Goal: Task Accomplishment & Management: Manage account settings

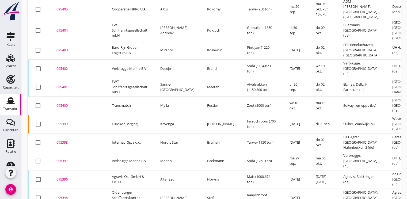
scroll to position [418, 0]
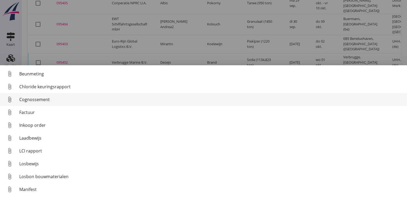
click at [36, 97] on div "Cognossement" at bounding box center [211, 99] width 384 height 6
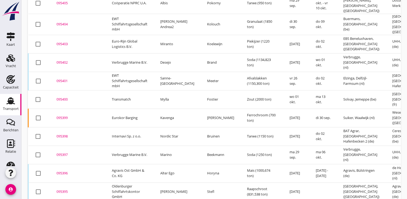
click at [63, 134] on div "095398" at bounding box center [77, 136] width 43 height 5
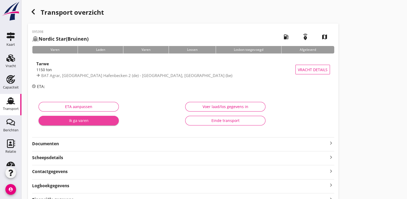
click at [77, 121] on div "Ik ga varen" at bounding box center [79, 121] width 72 height 6
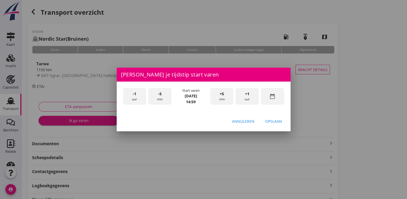
click at [278, 96] on div "date_range" at bounding box center [272, 96] width 23 height 17
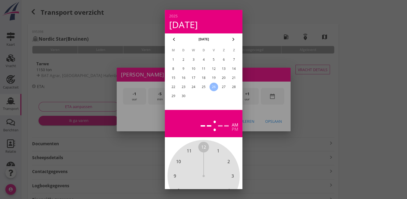
click at [201, 88] on div "25" at bounding box center [203, 87] width 9 height 9
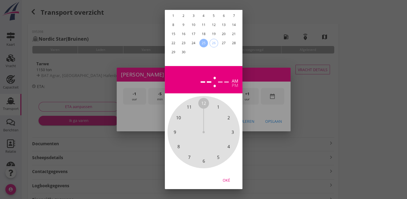
scroll to position [48, 0]
drag, startPoint x: 227, startPoint y: 177, endPoint x: 238, endPoint y: 138, distance: 40.0
click at [227, 178] on div "Oké" at bounding box center [226, 181] width 15 height 6
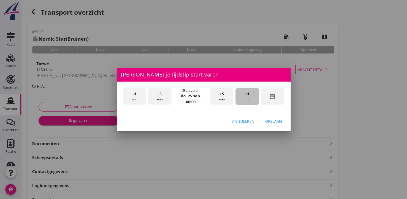
click at [247, 90] on div "+1 uur" at bounding box center [247, 96] width 23 height 17
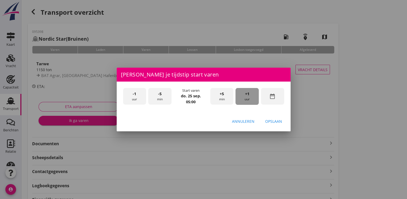
click at [247, 90] on div "+1 uur" at bounding box center [247, 96] width 23 height 17
click at [279, 119] on div "Opslaan" at bounding box center [273, 122] width 17 height 6
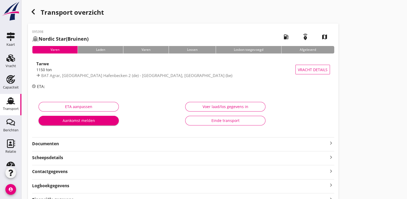
click at [109, 121] on div "Aankomst melden" at bounding box center [79, 121] width 72 height 6
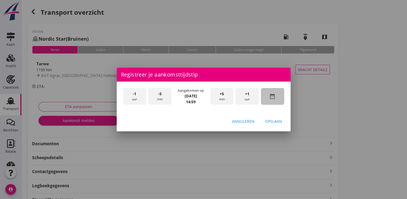
click at [277, 95] on div "date_range" at bounding box center [272, 96] width 23 height 17
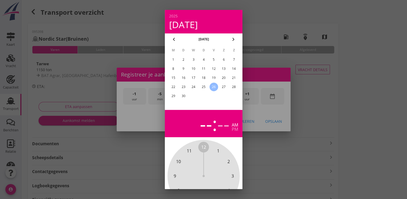
click at [206, 88] on div "25" at bounding box center [203, 87] width 9 height 9
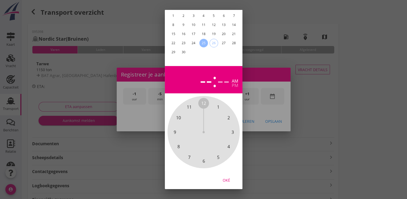
drag, startPoint x: 225, startPoint y: 178, endPoint x: 227, endPoint y: 175, distance: 3.3
click at [225, 178] on div "Oké" at bounding box center [226, 181] width 15 height 6
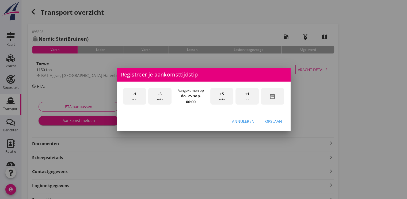
click at [253, 91] on div "+1 uur" at bounding box center [247, 96] width 23 height 17
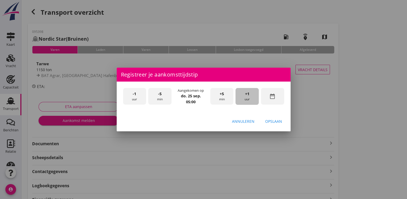
click at [253, 91] on div "+1 uur" at bounding box center [247, 96] width 23 height 17
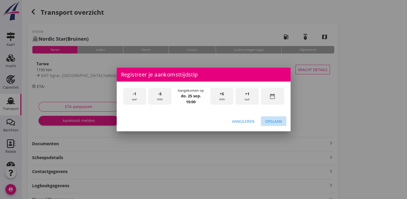
click at [271, 121] on div "Opslaan" at bounding box center [273, 122] width 17 height 6
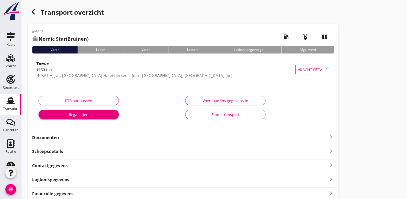
click at [95, 119] on div "ETB aanpassen Ik ga laden" at bounding box center [109, 109] width 147 height 34
click at [105, 116] on div "Ik ga laden" at bounding box center [79, 115] width 72 height 6
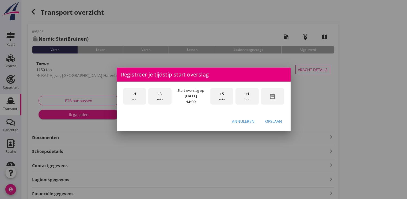
click at [143, 99] on div "-1 uur" at bounding box center [134, 96] width 23 height 17
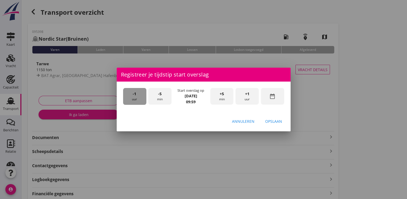
click at [143, 99] on div "-1 uur" at bounding box center [134, 96] width 23 height 17
click at [136, 97] on div "-1 uur" at bounding box center [134, 96] width 23 height 17
click at [229, 93] on div "+5 min" at bounding box center [221, 96] width 23 height 17
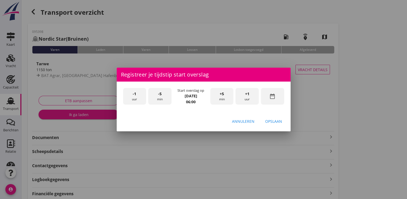
click at [273, 122] on div "Opslaan" at bounding box center [273, 122] width 17 height 6
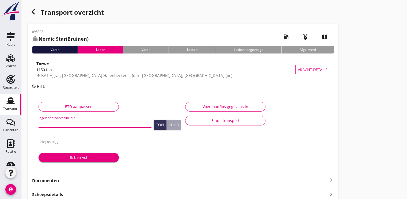
click at [62, 123] on input "Ingeladen hoeveelheid *" at bounding box center [95, 123] width 113 height 9
type input "1130.075"
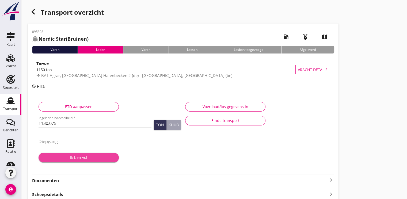
click at [70, 157] on div "Ik ben vol" at bounding box center [79, 158] width 72 height 6
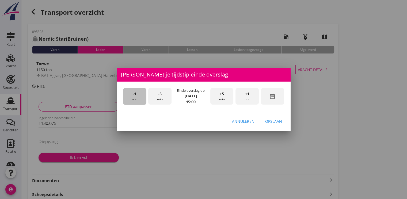
click at [132, 96] on div "-1 uur" at bounding box center [134, 96] width 23 height 17
click at [272, 121] on div "Opslaan" at bounding box center [273, 122] width 17 height 6
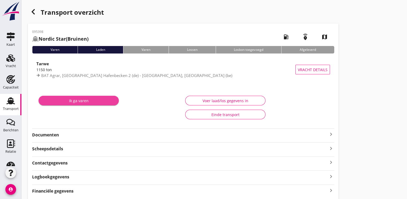
click at [98, 100] on div "Ik ga varen" at bounding box center [79, 101] width 72 height 6
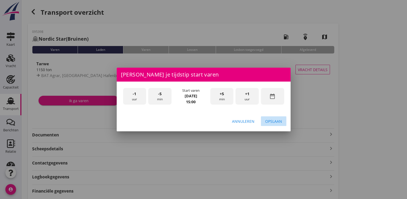
click at [274, 122] on div "Opslaan" at bounding box center [273, 122] width 17 height 6
